Goal: Task Accomplishment & Management: Manage account settings

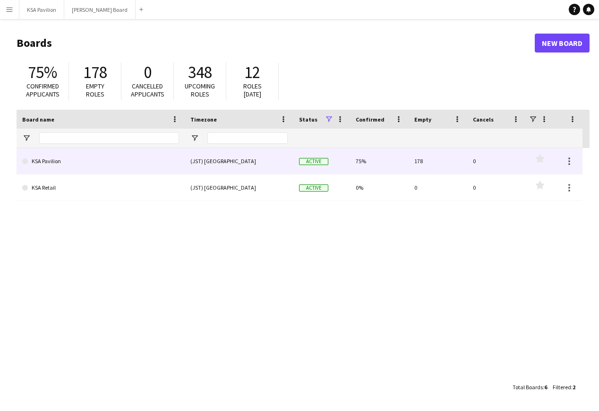
click at [268, 168] on div "(JST) [GEOGRAPHIC_DATA]" at bounding box center [239, 161] width 109 height 26
click at [62, 163] on link "KSA Pavilion" at bounding box center [100, 161] width 157 height 26
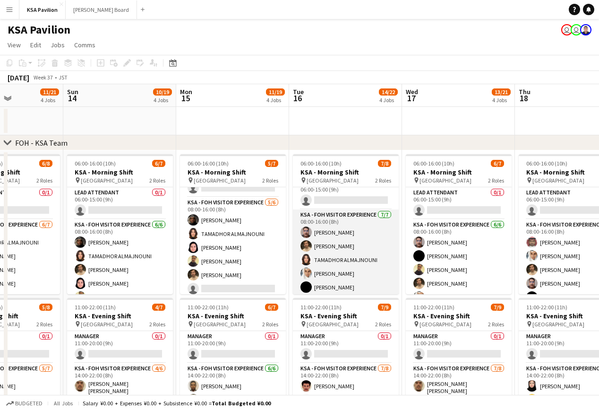
scroll to position [10, 0]
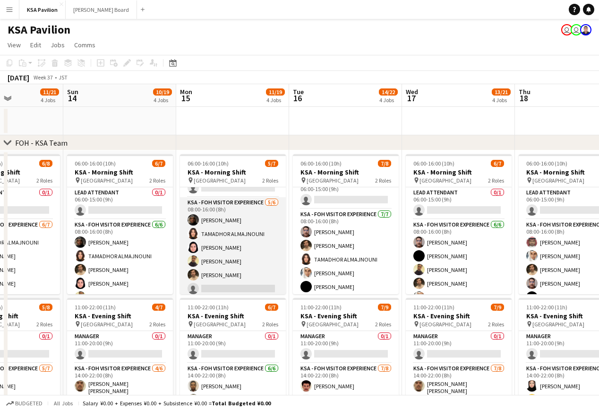
click at [231, 237] on app-card-role "KSA - FOH Visitor Experience [DATE] 08:00-16:00 (8h) [PERSON_NAME] ALMAJNOUNI D…" at bounding box center [233, 247] width 106 height 101
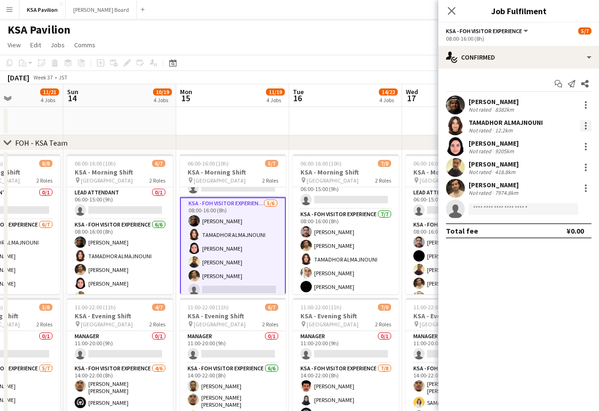
click at [585, 122] on div at bounding box center [585, 125] width 11 height 11
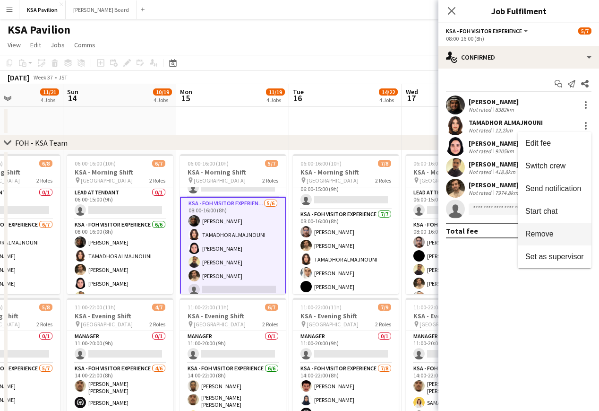
click at [555, 229] on button "Remove" at bounding box center [555, 234] width 74 height 23
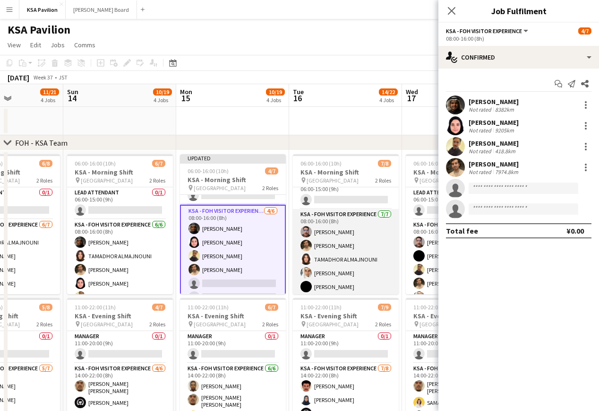
click at [327, 241] on app-card-role "KSA - FOH Visitor Experience [DATE] 08:00-16:00 (8h) [PERSON_NAME] [PERSON_NAME…" at bounding box center [346, 266] width 106 height 114
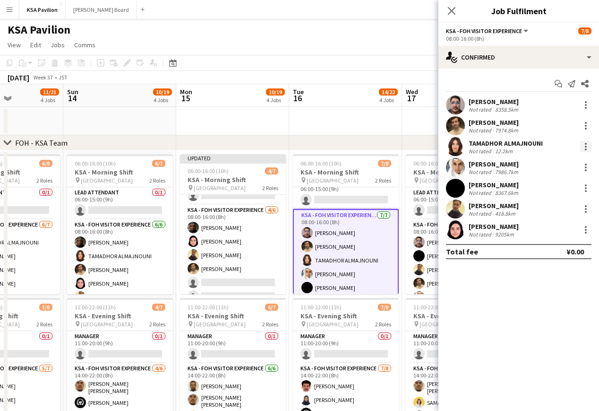
click at [581, 144] on div at bounding box center [585, 146] width 11 height 11
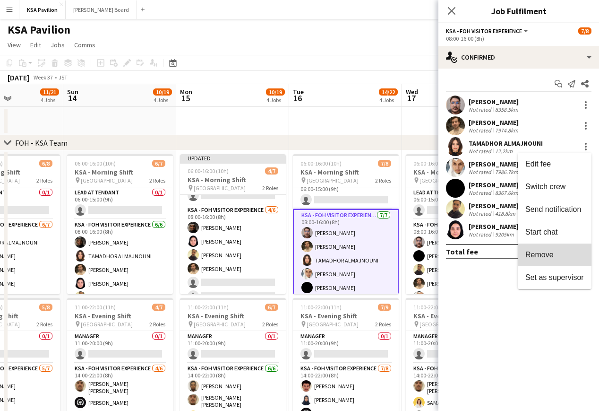
click at [560, 244] on button "Remove" at bounding box center [555, 254] width 74 height 23
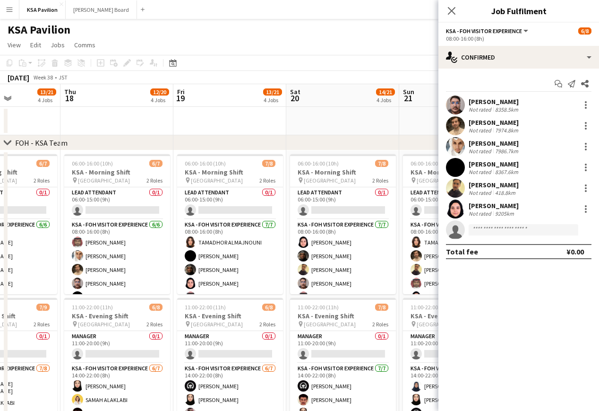
scroll to position [0, 307]
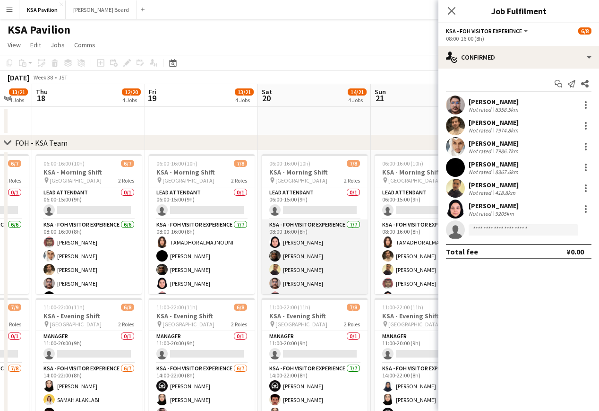
click at [313, 269] on app-card-role "KSA - FOH Visitor Experience [DATE] 08:00-16:00 (8h) Dur Murad [PERSON_NAME] [P…" at bounding box center [315, 276] width 106 height 114
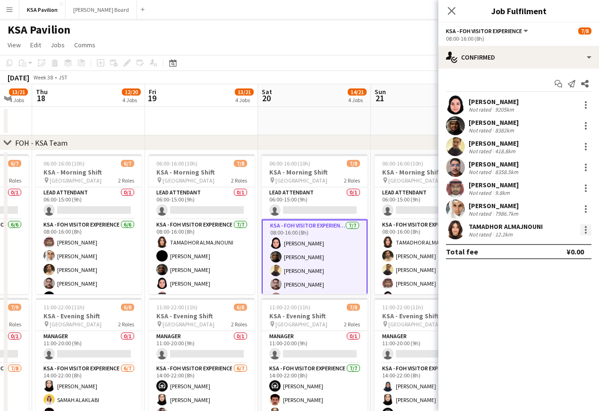
click at [585, 226] on div at bounding box center [586, 227] width 2 height 2
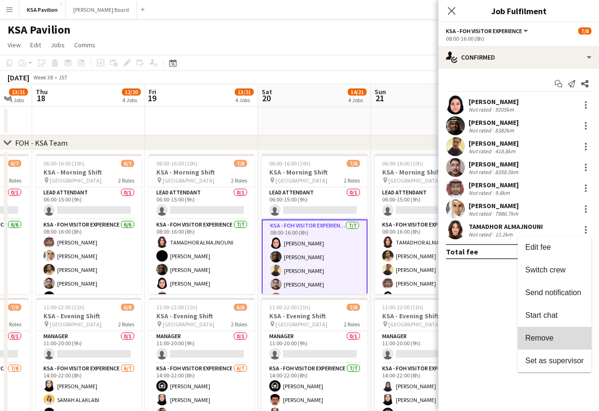
click at [552, 340] on span "Remove" at bounding box center [540, 338] width 28 height 8
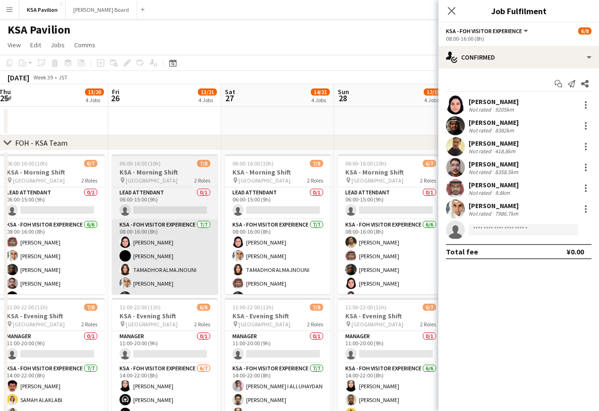
scroll to position [0, 230]
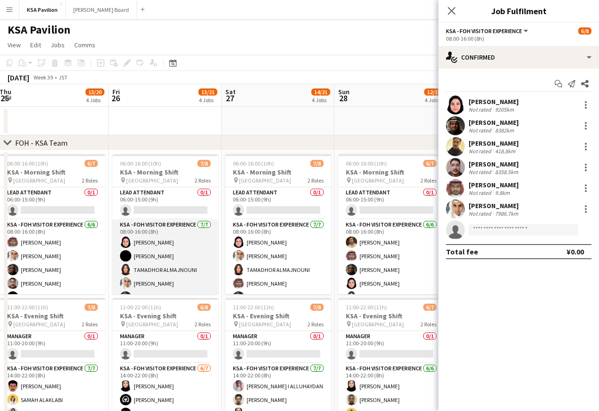
click at [173, 275] on app-card-role "KSA - FOH Visitor Experience [DATE] 08:00-16:00 (8h) Dur [PERSON_NAME] Aloshaiw…" at bounding box center [165, 276] width 106 height 114
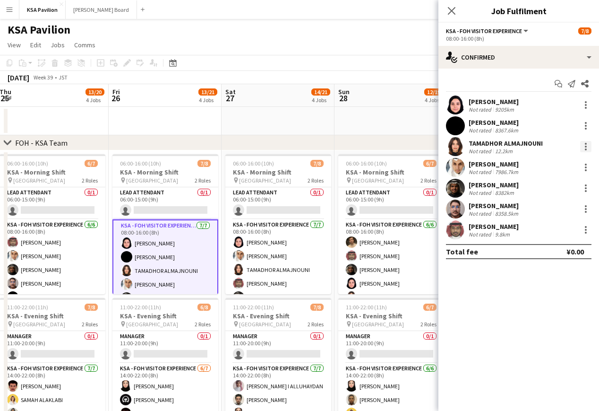
click at [584, 143] on div at bounding box center [585, 146] width 11 height 11
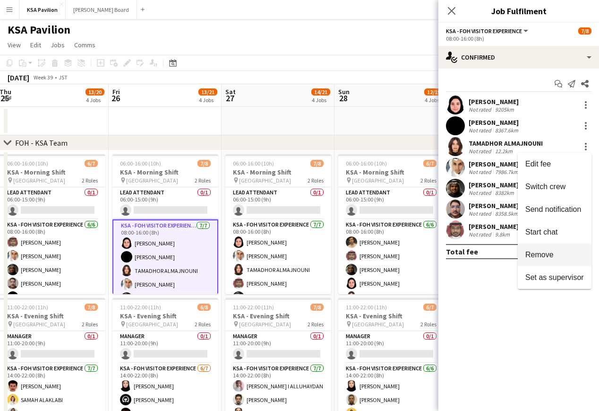
click at [560, 255] on span "Remove" at bounding box center [555, 254] width 59 height 9
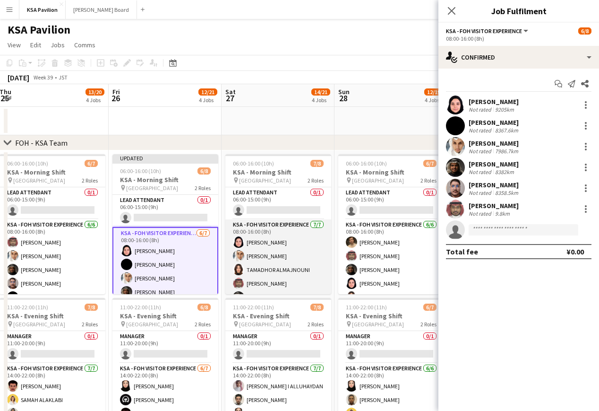
click at [293, 252] on app-card-role "KSA - FOH Visitor Experience [DATE] 08:00-16:00 (8h) Dur [PERSON_NAME] Alghonim…" at bounding box center [278, 276] width 106 height 114
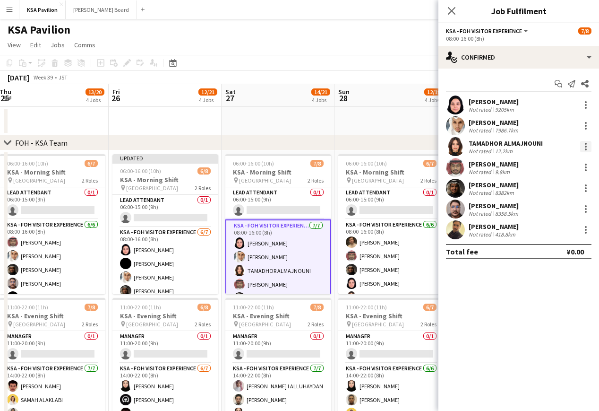
click at [585, 146] on div at bounding box center [586, 147] width 2 height 2
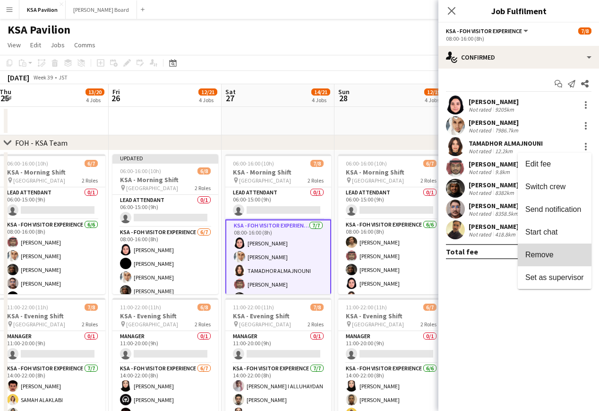
click at [550, 250] on span "Remove" at bounding box center [540, 254] width 28 height 8
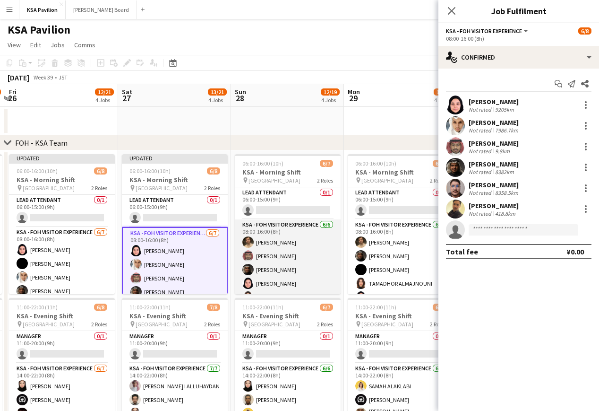
scroll to position [0, 374]
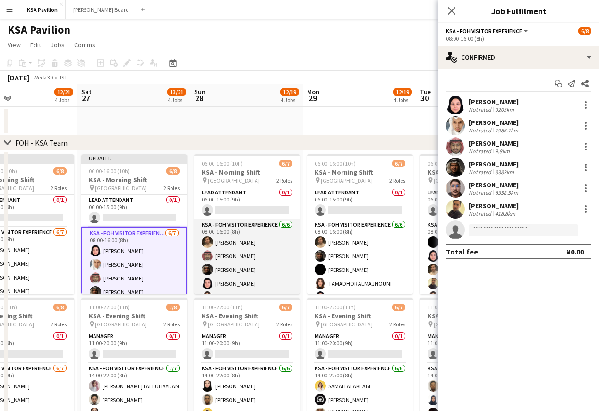
click at [259, 262] on app-card-role "KSA - FOH Visitor Experience [DATE] 08:00-16:00 (8h) [PERSON_NAME] [PERSON_NAME…" at bounding box center [247, 269] width 106 height 101
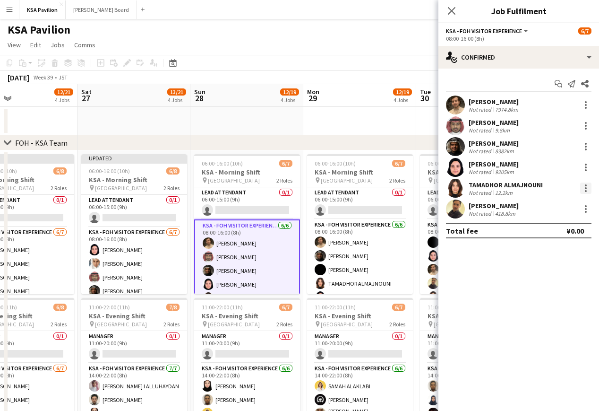
click at [584, 185] on div at bounding box center [585, 187] width 11 height 11
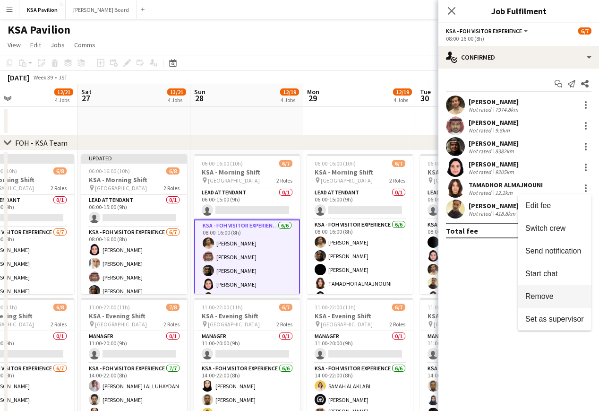
click at [552, 301] on button "Remove" at bounding box center [555, 296] width 74 height 23
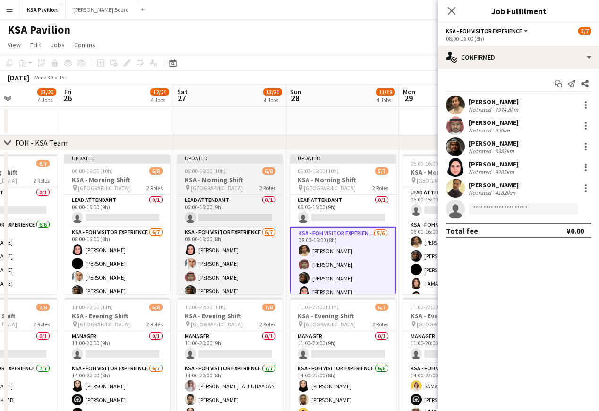
scroll to position [0, 276]
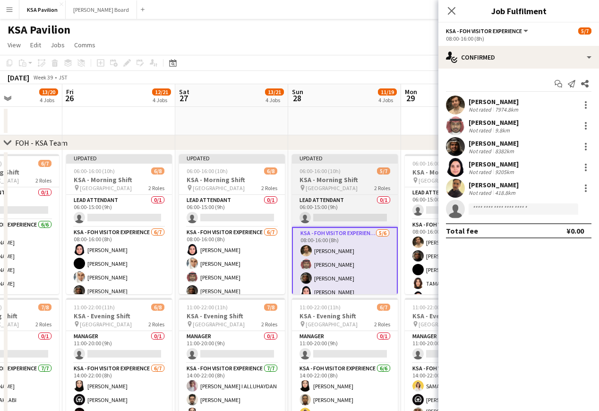
click at [309, 158] on div "Updated" at bounding box center [345, 158] width 106 height 8
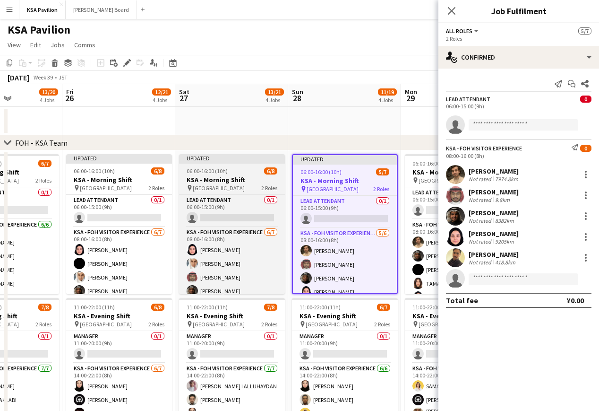
click at [239, 160] on div "Updated" at bounding box center [232, 158] width 106 height 8
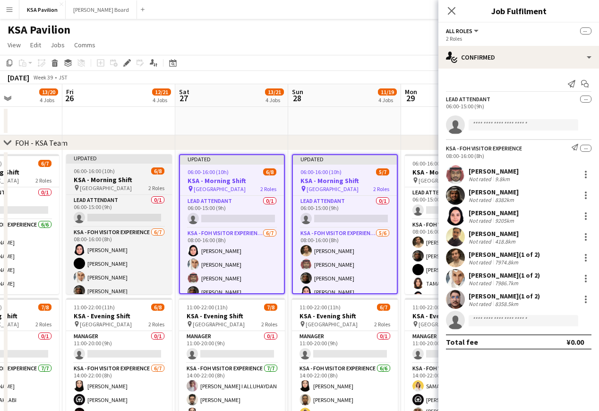
click at [122, 157] on div "Updated" at bounding box center [119, 158] width 106 height 8
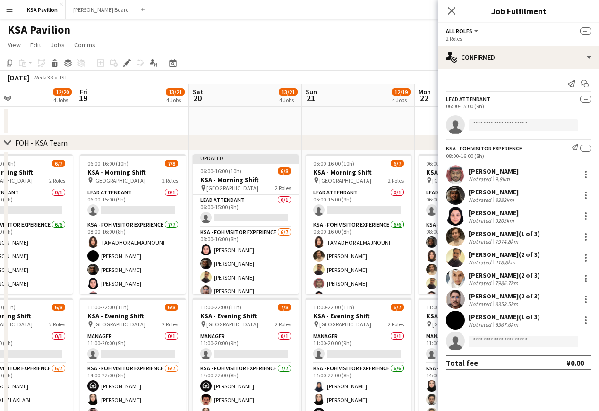
scroll to position [0, 260]
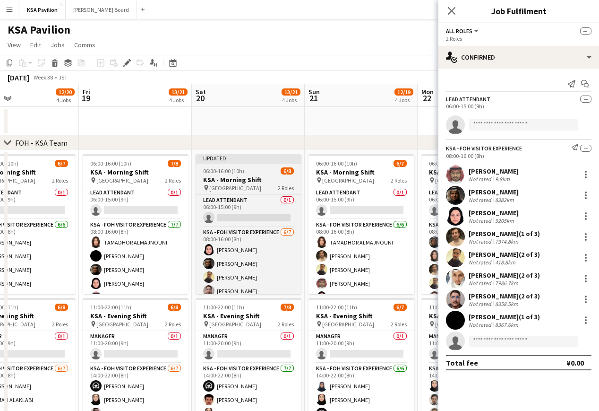
click at [208, 158] on div "Updated" at bounding box center [249, 158] width 106 height 8
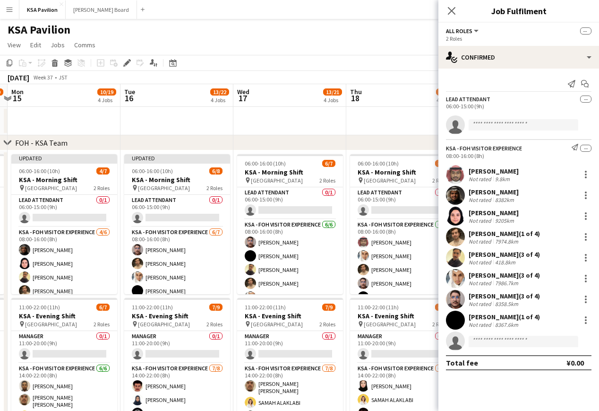
scroll to position [0, 217]
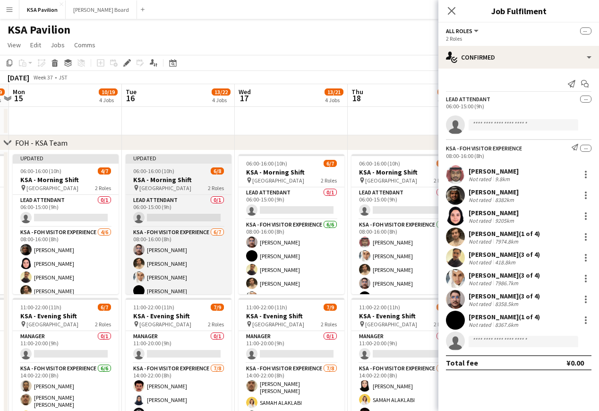
click at [171, 156] on div "Updated" at bounding box center [179, 158] width 106 height 8
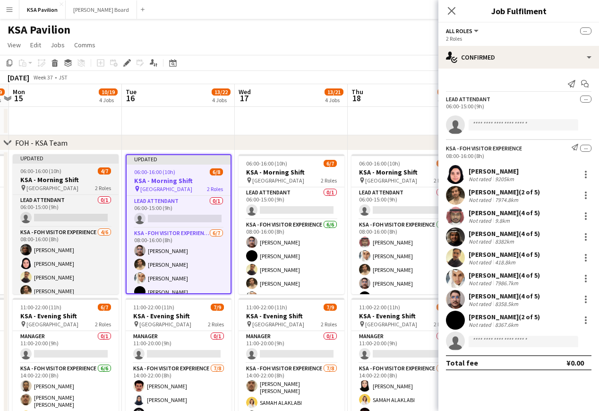
click at [48, 157] on div "Updated" at bounding box center [66, 158] width 106 height 8
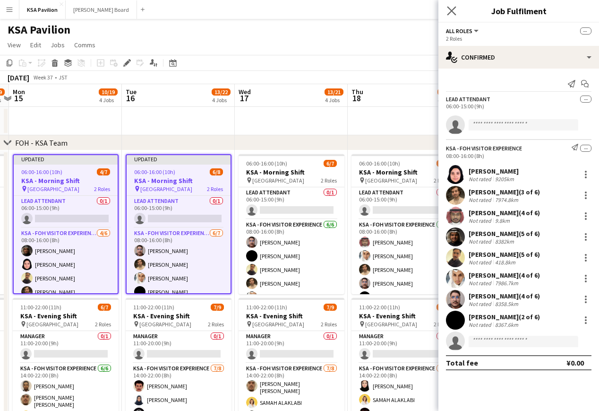
click at [458, 10] on app-icon "Close pop-in" at bounding box center [452, 11] width 14 height 14
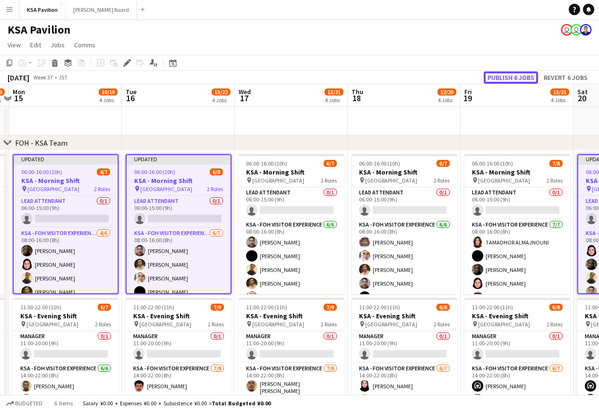
click at [504, 78] on button "Publish 6 jobs" at bounding box center [511, 77] width 54 height 12
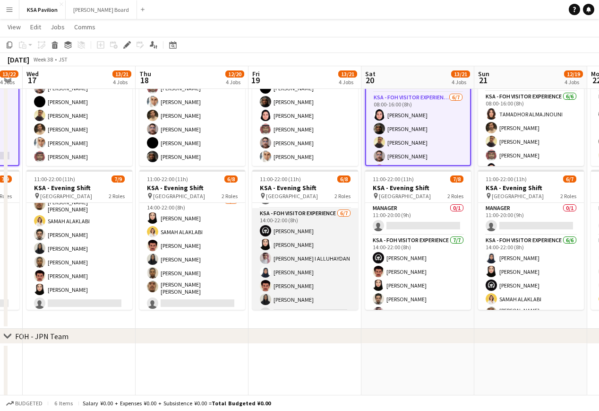
scroll to position [28, 0]
click at [308, 257] on app-card-role "KSA - FOH Visitor Experience [DATE] 14:00-22:00 (8h) [PERSON_NAME] Alharethy [P…" at bounding box center [305, 264] width 106 height 114
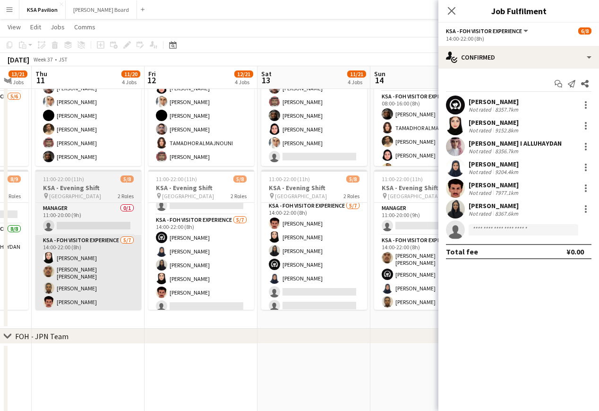
scroll to position [0, 427]
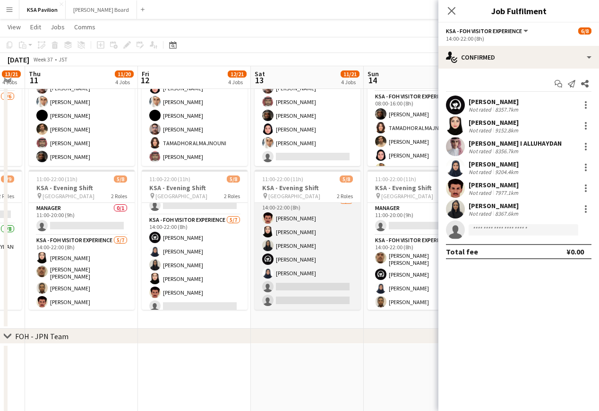
click at [296, 287] on app-card-role "KSA - FOH Visitor Experience [DATE] 14:00-22:00 (8h) [PERSON_NAME] Al Yami [PER…" at bounding box center [308, 252] width 106 height 114
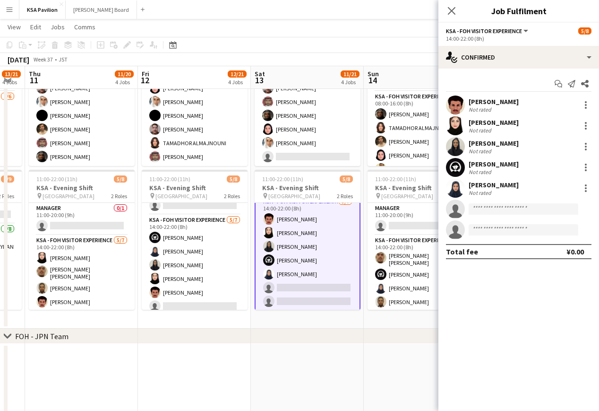
scroll to position [41, 0]
click at [489, 208] on input at bounding box center [524, 208] width 110 height 11
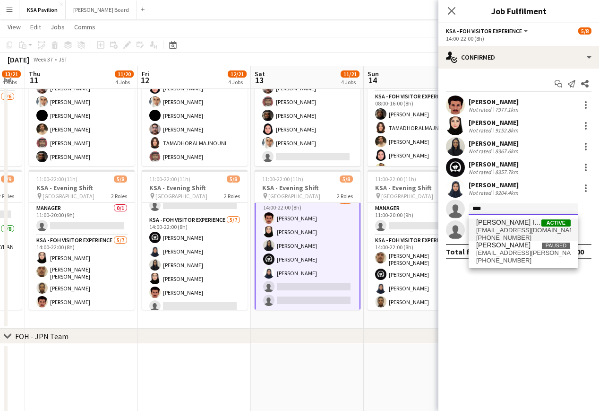
type input "****"
click at [514, 224] on span "[PERSON_NAME] I ALLUHAYDAN" at bounding box center [508, 222] width 65 height 8
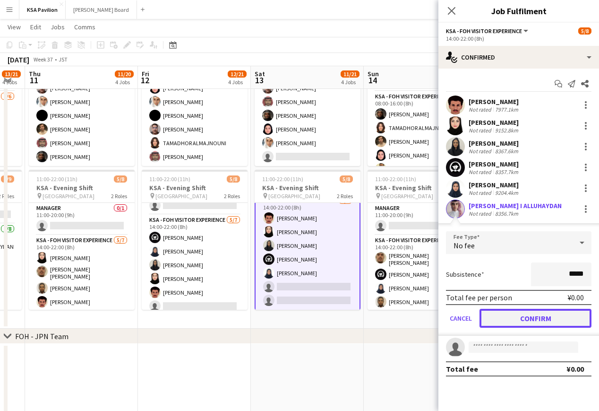
click at [511, 320] on button "Confirm" at bounding box center [536, 318] width 112 height 19
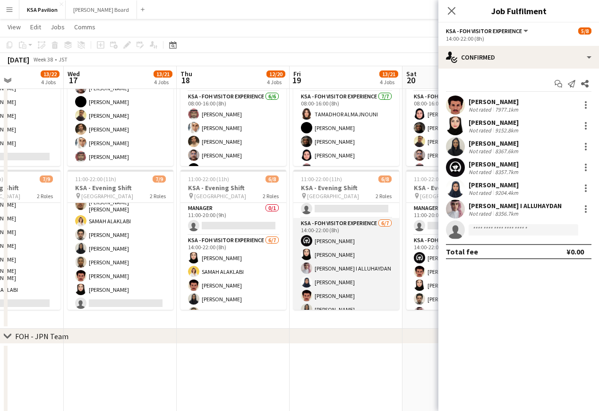
scroll to position [19, 0]
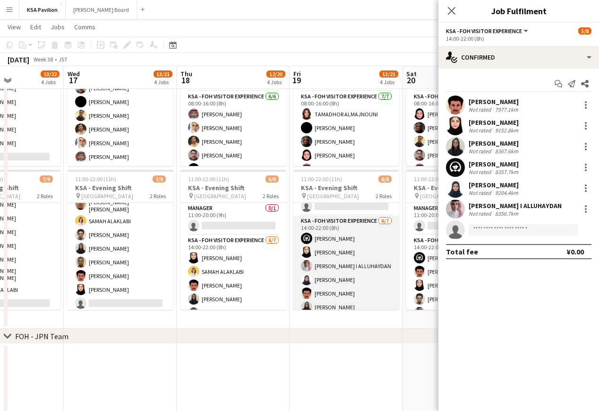
click at [341, 263] on app-card-role "KSA - FOH Visitor Experience [DATE] 14:00-22:00 (8h) [PERSON_NAME] Alharethy [P…" at bounding box center [346, 273] width 106 height 114
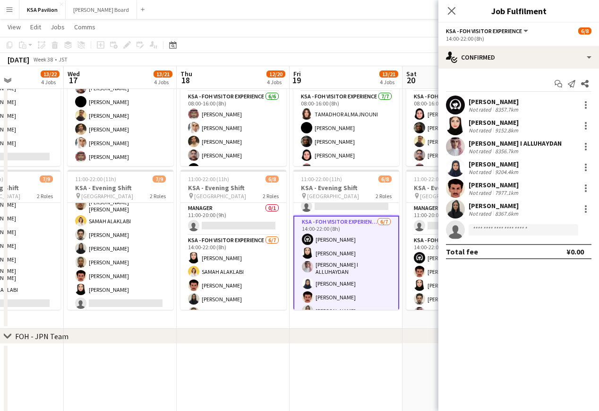
scroll to position [40, 0]
click at [585, 147] on div at bounding box center [586, 147] width 2 height 2
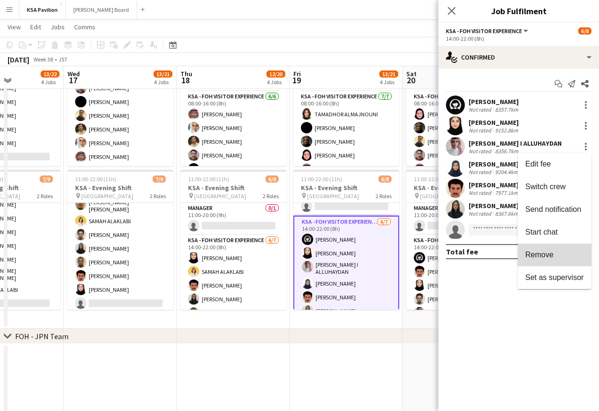
click at [545, 252] on span "Remove" at bounding box center [540, 254] width 28 height 8
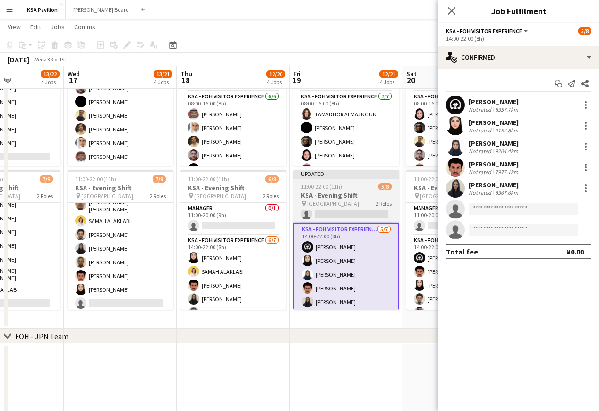
click at [359, 173] on div "Updated" at bounding box center [346, 174] width 106 height 8
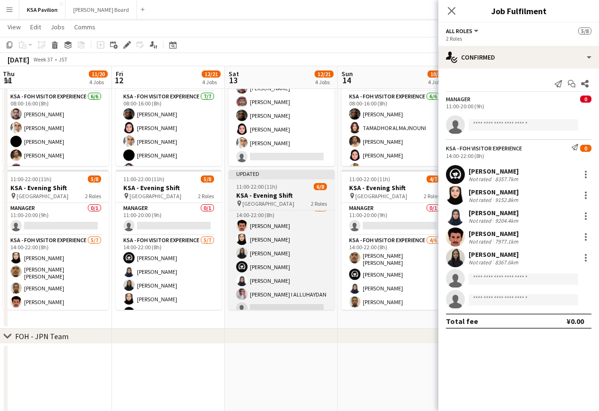
scroll to position [0, 208]
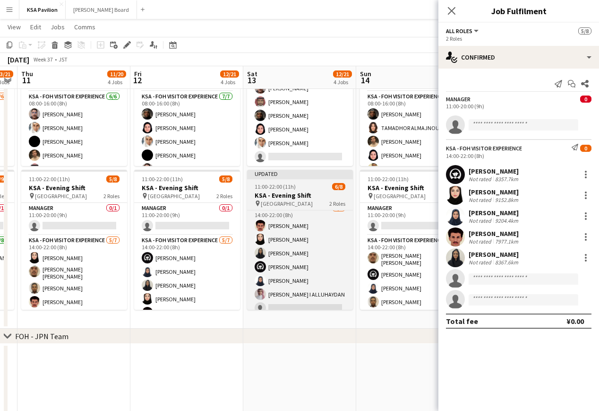
click at [273, 173] on div "Updated" at bounding box center [300, 174] width 106 height 8
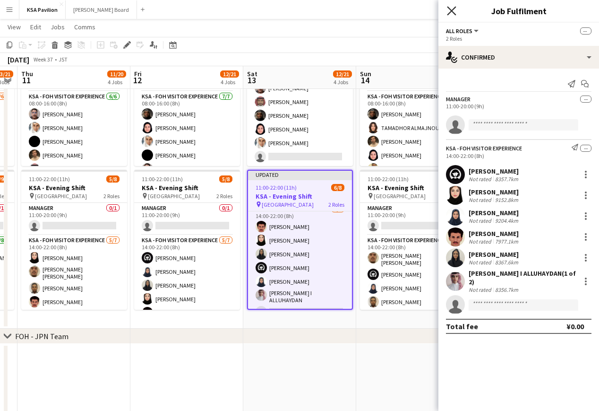
click at [452, 13] on icon "Close pop-in" at bounding box center [451, 10] width 9 height 9
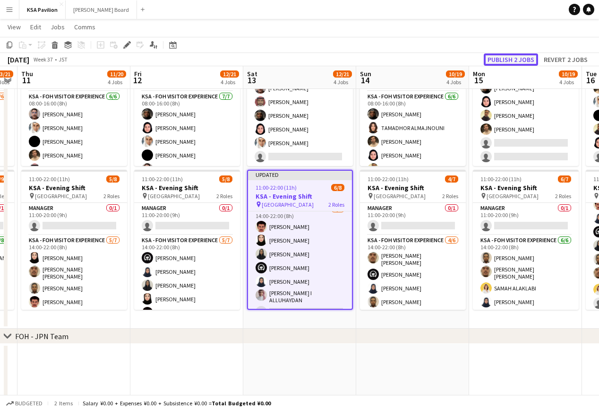
click at [502, 58] on button "Publish 2 jobs" at bounding box center [511, 59] width 54 height 12
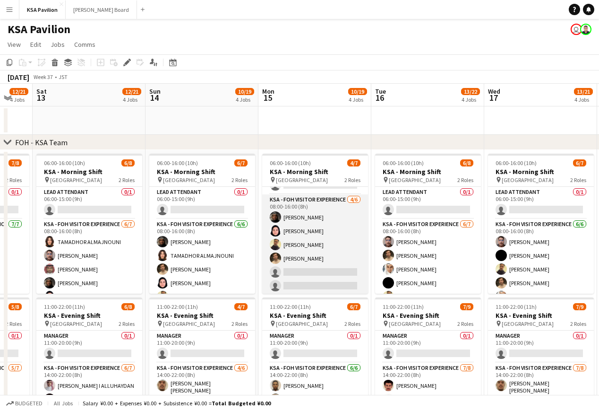
scroll to position [26, 0]
click at [319, 228] on app-card-role "KSA - FOH Visitor Experience [DATE] 08:00-16:00 (8h) [PERSON_NAME] Dur Murad [P…" at bounding box center [315, 243] width 106 height 101
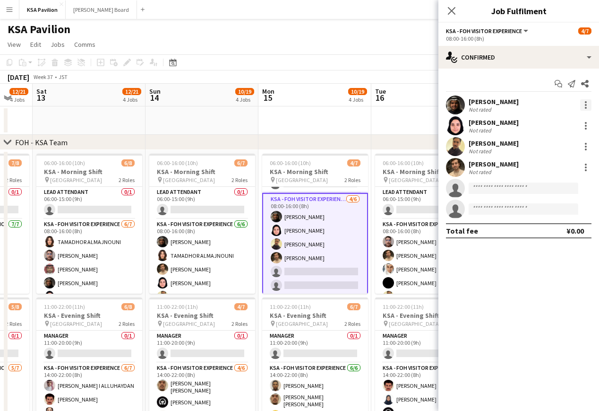
click at [585, 102] on div at bounding box center [586, 102] width 2 height 2
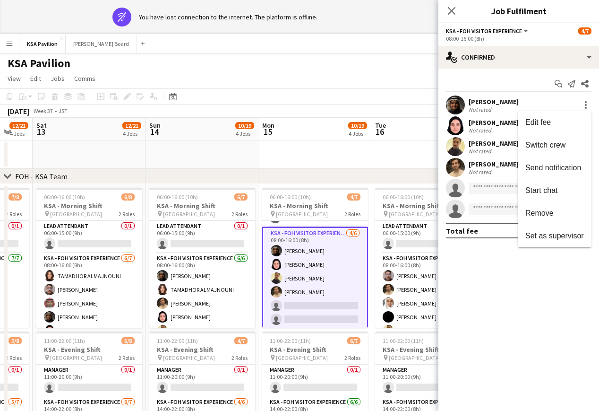
click at [386, 88] on div at bounding box center [299, 205] width 599 height 411
click at [387, 72] on app-page-menu "View Day view expanded Day view collapsed Month view Date picker Jump to [DATE]…" at bounding box center [299, 79] width 599 height 18
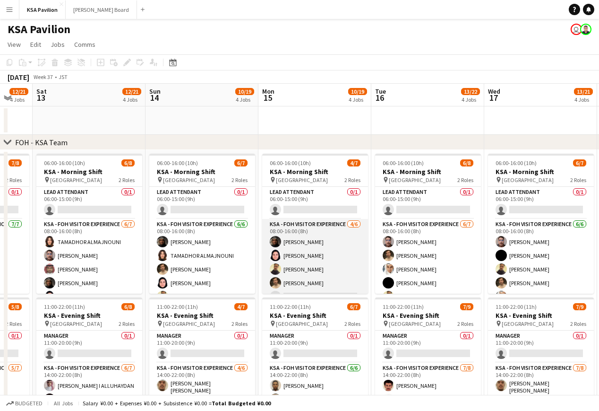
click at [326, 267] on app-card-role "KSA - FOH Visitor Experience [DATE] 08:00-16:00 (8h) [PERSON_NAME] Dur Murad [P…" at bounding box center [315, 269] width 106 height 101
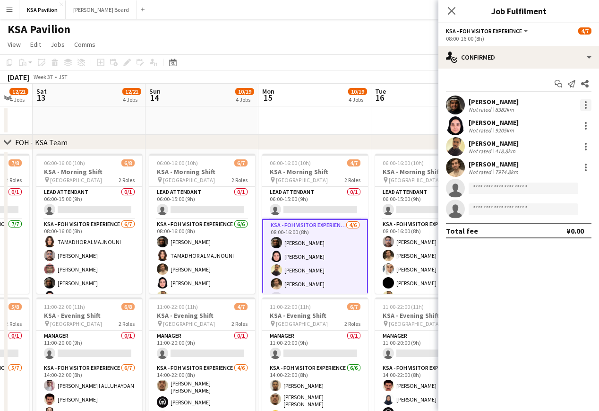
click at [587, 104] on div at bounding box center [585, 104] width 11 height 11
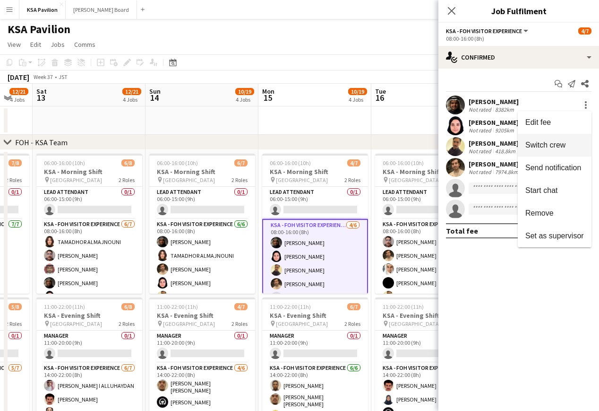
click at [562, 147] on span "Switch crew" at bounding box center [546, 145] width 40 height 8
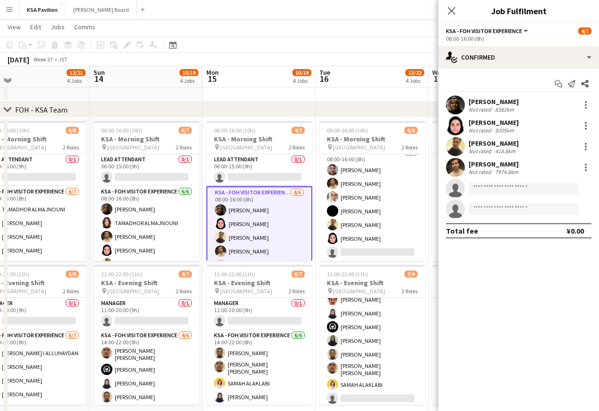
scroll to position [52, 0]
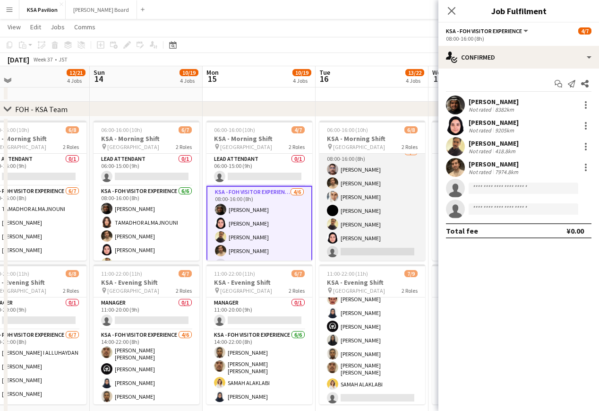
click at [369, 202] on app-card-role "KSA - FOH Visitor Experience [DATE] 08:00-16:00 (8h) [PERSON_NAME] [PERSON_NAME…" at bounding box center [372, 204] width 106 height 114
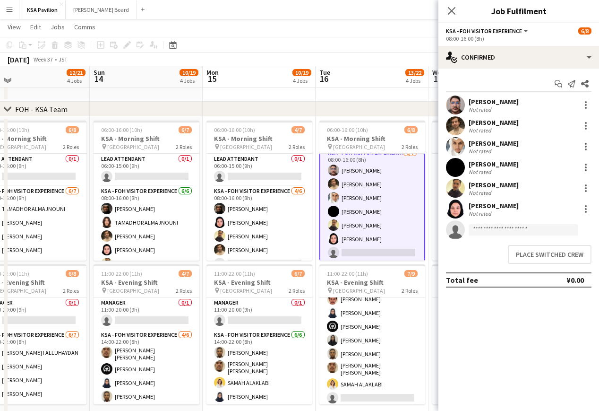
scroll to position [40, 0]
click at [587, 146] on div at bounding box center [585, 146] width 11 height 11
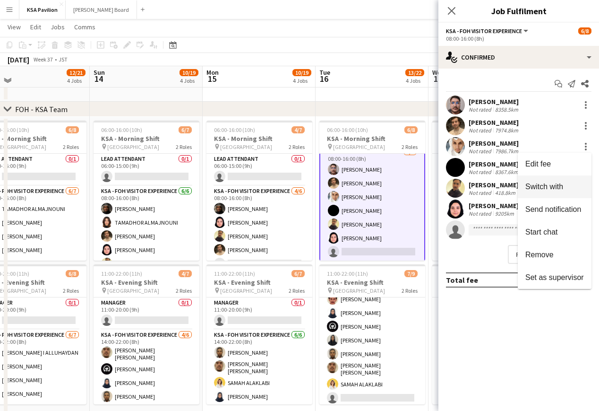
click at [562, 186] on span "Switch with" at bounding box center [545, 186] width 38 height 8
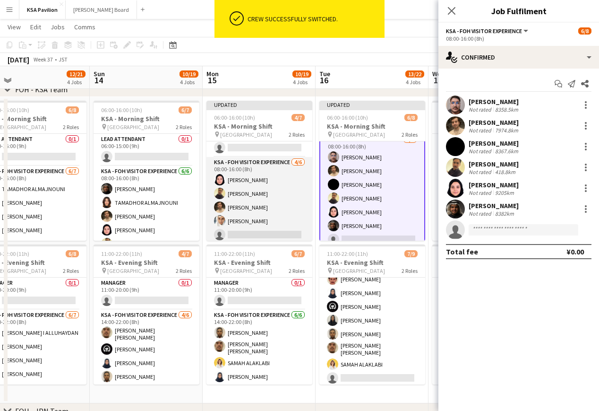
scroll to position [18, 0]
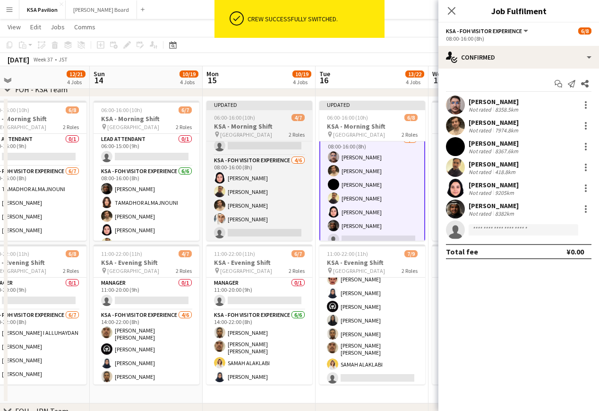
click at [267, 107] on div "Updated" at bounding box center [260, 105] width 106 height 8
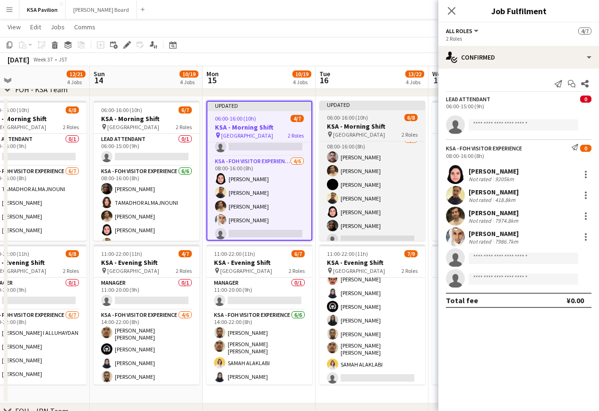
click at [371, 106] on div "Updated" at bounding box center [372, 105] width 106 height 8
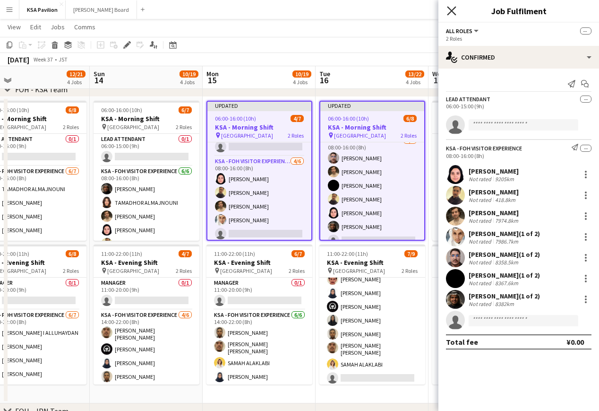
click at [451, 11] on icon at bounding box center [451, 10] width 9 height 9
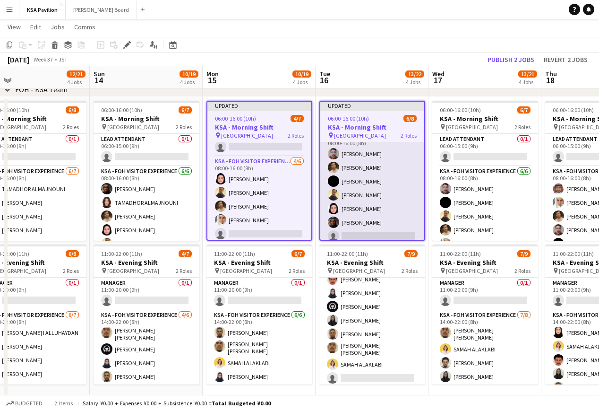
scroll to position [45, 0]
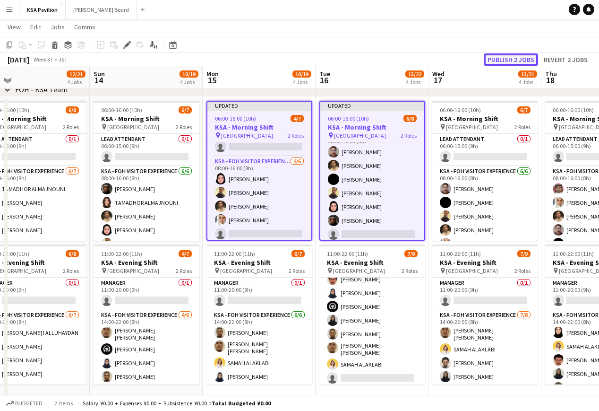
click at [497, 58] on button "Publish 2 jobs" at bounding box center [511, 59] width 54 height 12
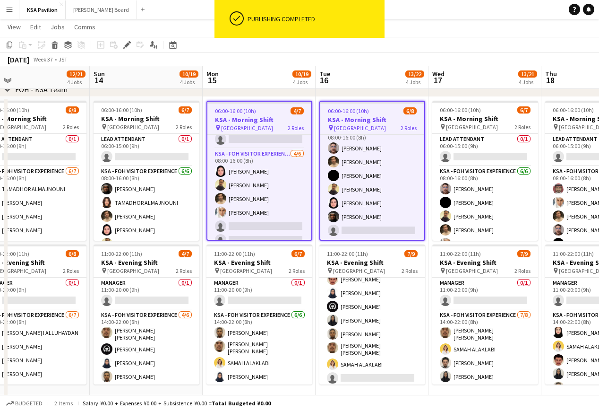
scroll to position [42, 0]
